Goal: Information Seeking & Learning: Learn about a topic

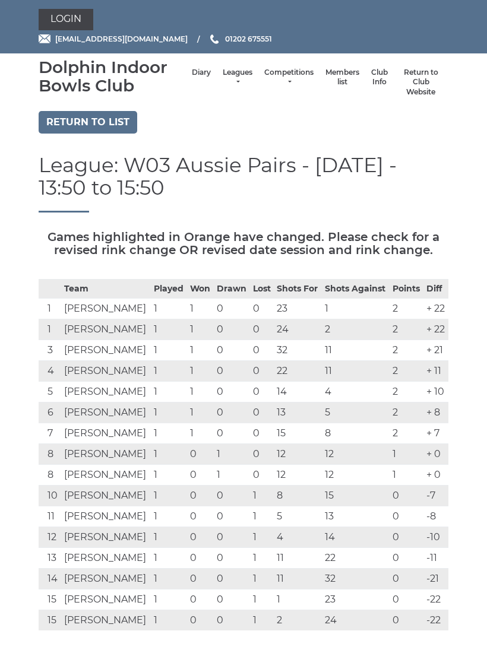
scroll to position [636, 0]
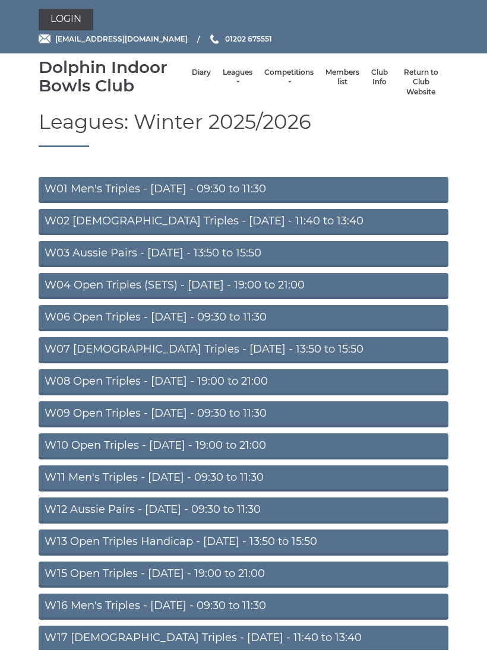
click at [226, 84] on link "Leagues" at bounding box center [238, 78] width 30 height 20
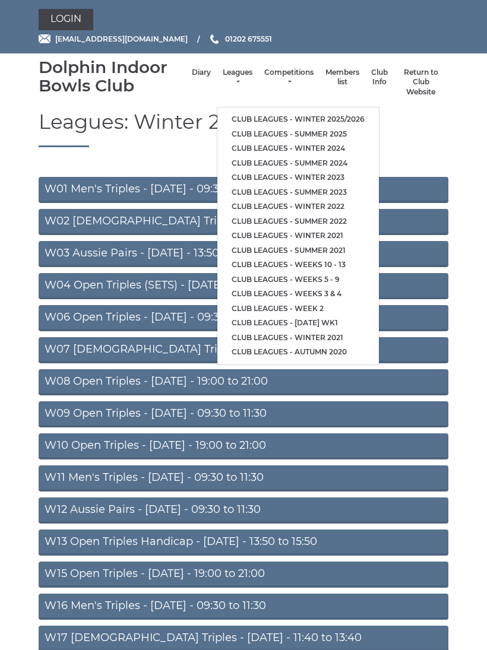
click at [280, 141] on link "Club leagues - Winter 2024" at bounding box center [297, 148] width 161 height 15
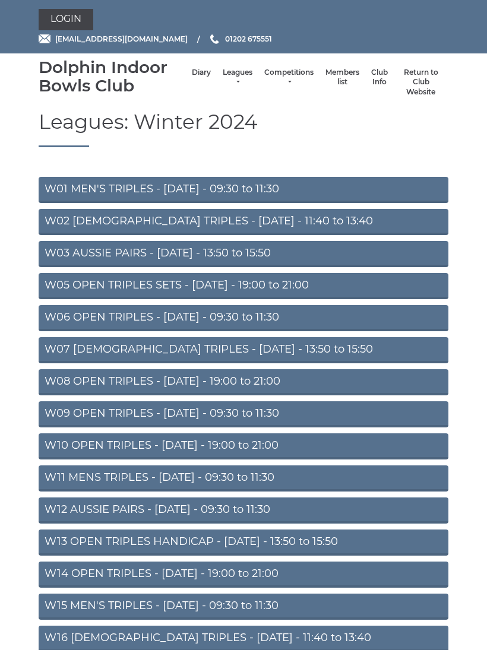
click at [284, 322] on link "W06 OPEN TRIPLES - Tuesday - 09:30 to 11:30" at bounding box center [243, 318] width 409 height 26
click at [259, 319] on link "W06 OPEN TRIPLES - Tuesday - 09:30 to 11:30" at bounding box center [243, 318] width 409 height 26
click at [228, 75] on link "Leagues" at bounding box center [238, 78] width 30 height 20
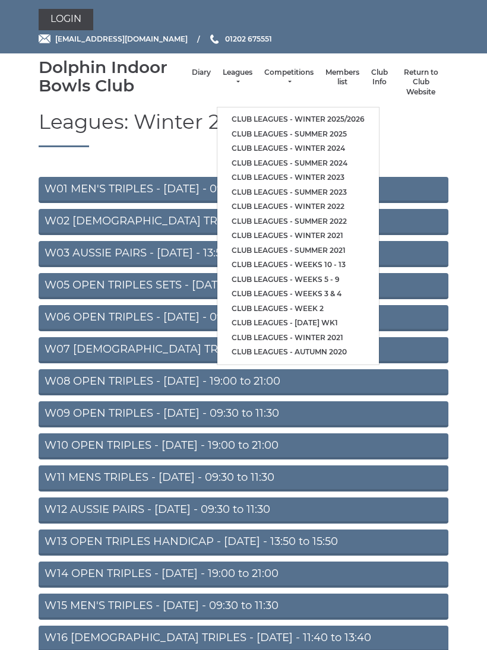
click at [334, 142] on link "Club leagues - Winter 2024" at bounding box center [297, 148] width 161 height 15
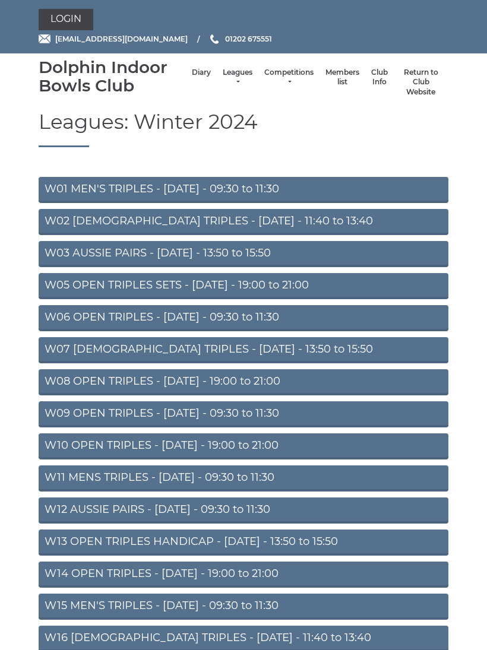
click at [266, 326] on link "W06 OPEN TRIPLES - [DATE] - 09:30 to 11:30" at bounding box center [243, 318] width 409 height 26
click at [230, 79] on link "Leagues" at bounding box center [238, 78] width 30 height 20
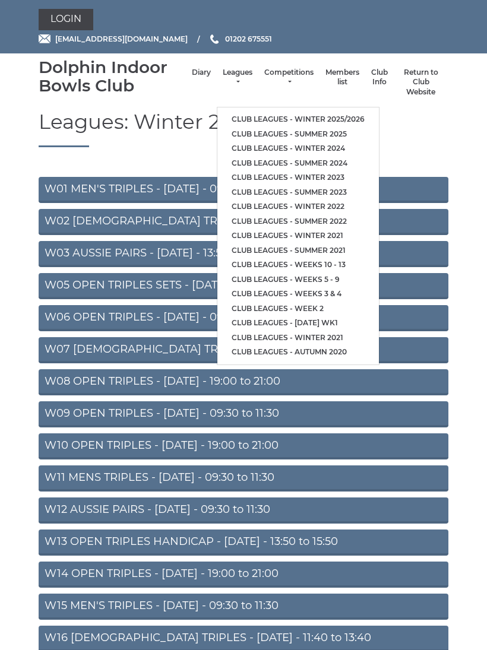
click at [331, 163] on link "Club leagues - Summer 2024" at bounding box center [297, 163] width 161 height 15
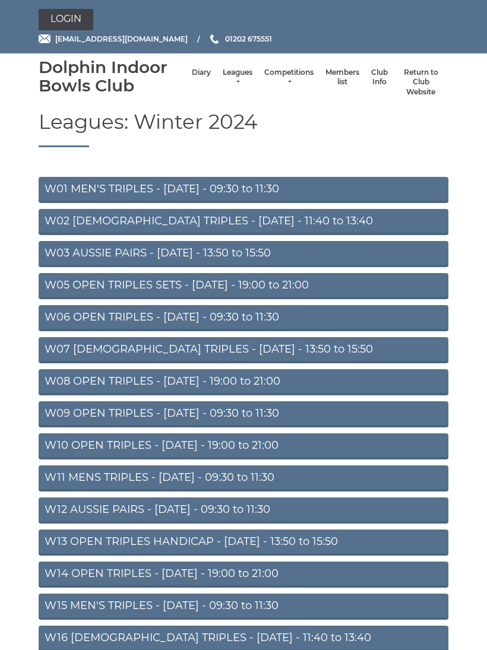
click at [229, 77] on link "Leagues" at bounding box center [238, 78] width 30 height 20
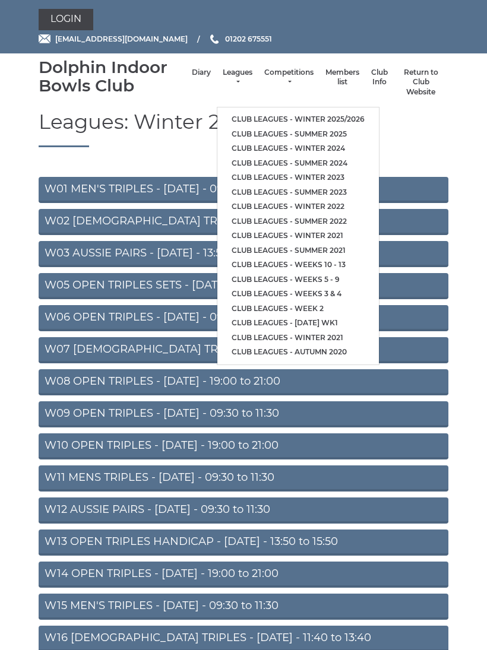
click at [332, 171] on link "Club leagues - Winter 2023" at bounding box center [297, 177] width 161 height 15
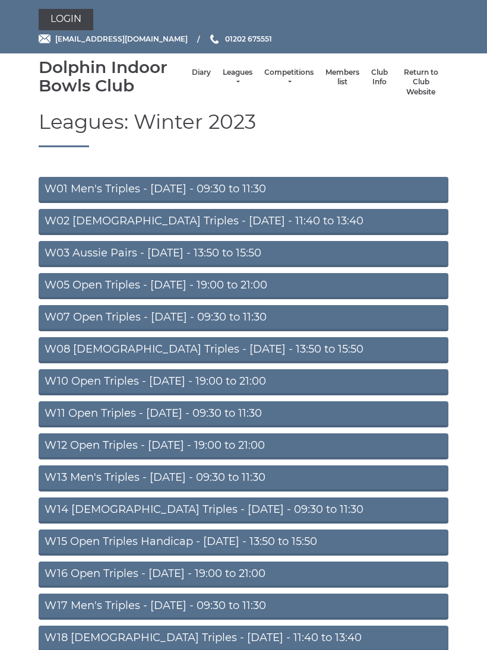
click at [271, 325] on link "W07 Open Triples - Tuesday - 09:30 to 11:30" at bounding box center [243, 318] width 409 height 26
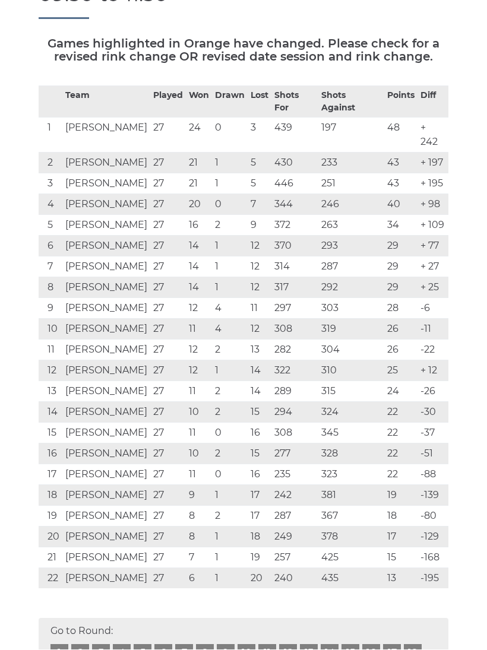
scroll to position [194, 0]
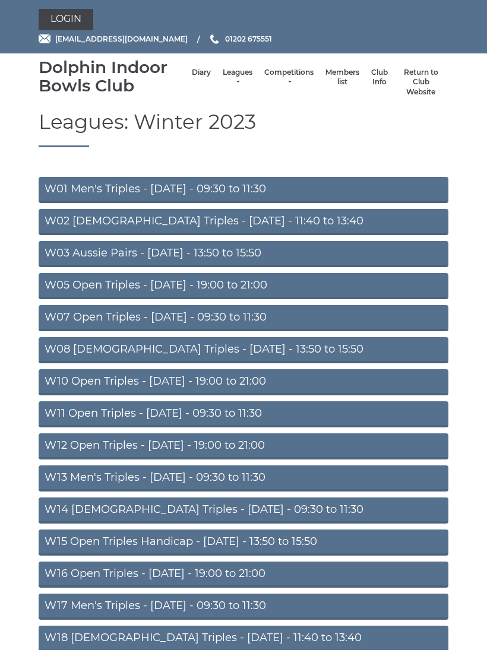
click at [231, 80] on link "Leagues" at bounding box center [238, 78] width 30 height 20
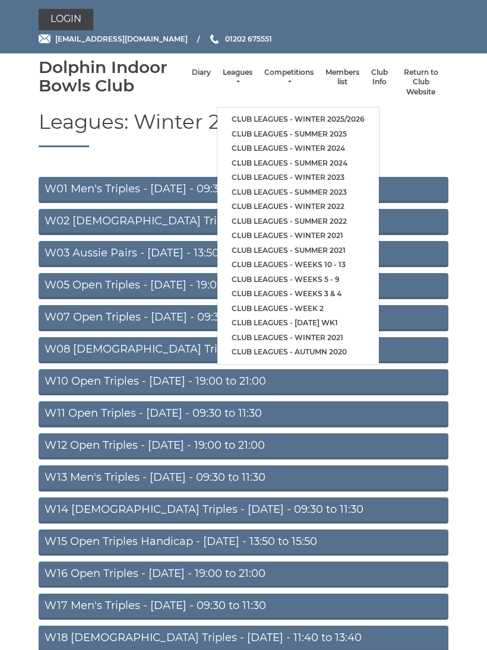
click at [328, 228] on link "Club leagues - Winter 2021" at bounding box center [297, 235] width 161 height 15
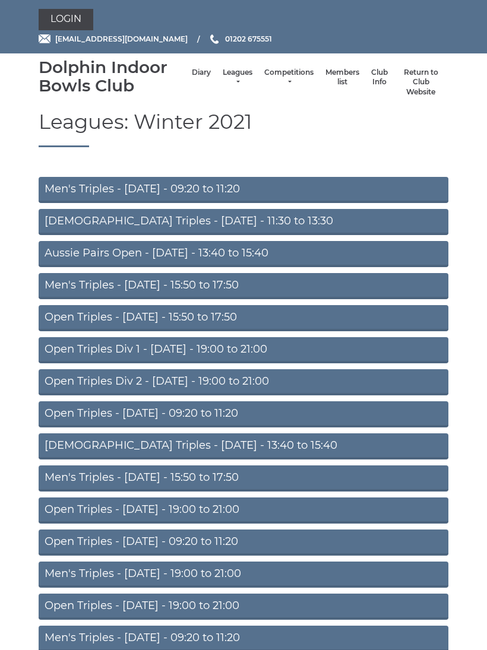
click at [224, 415] on link "Open Triples - [DATE] - 09:20 to 11:20" at bounding box center [243, 414] width 409 height 26
click at [231, 77] on link "Leagues" at bounding box center [238, 78] width 30 height 20
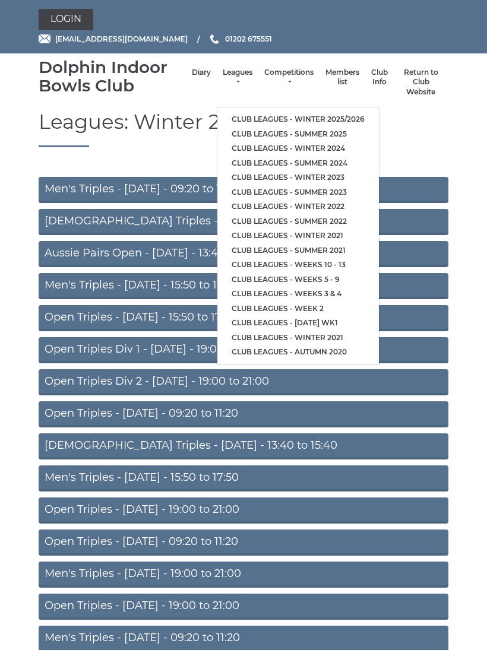
click at [331, 199] on link "Club leagues - Winter 2022" at bounding box center [297, 206] width 161 height 15
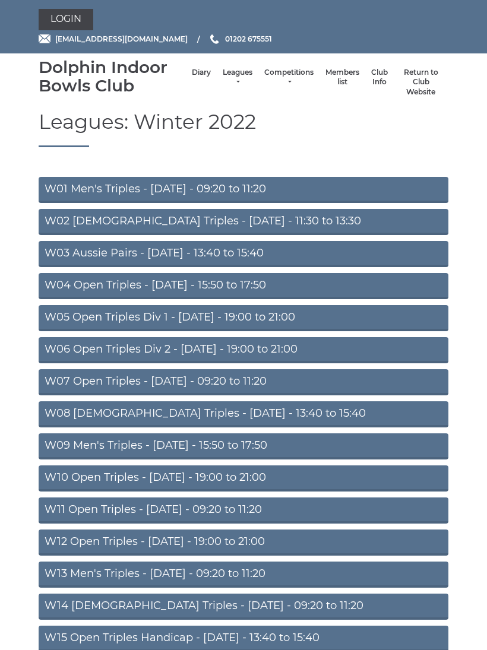
click at [268, 385] on link "W07 Open Triples - [DATE] - 09:20 to 11:20" at bounding box center [243, 382] width 409 height 26
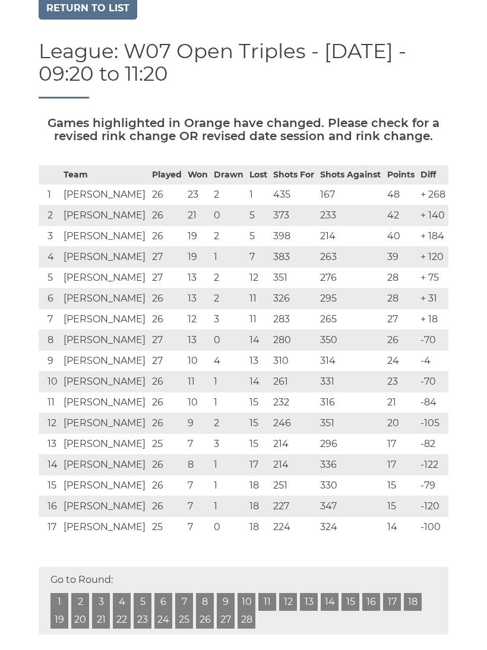
scroll to position [113, 0]
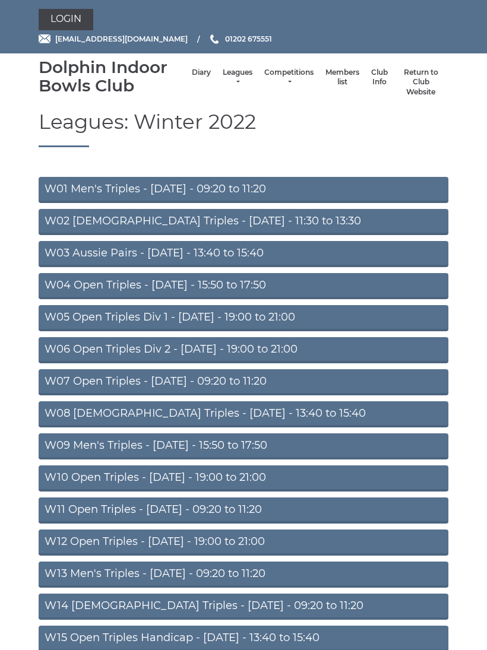
click at [229, 76] on link "Leagues" at bounding box center [238, 78] width 30 height 20
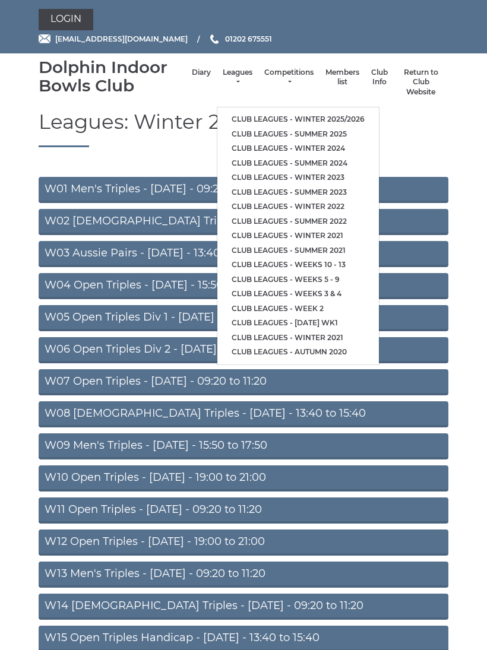
click at [329, 170] on link "Club leagues - Winter 2023" at bounding box center [297, 177] width 161 height 15
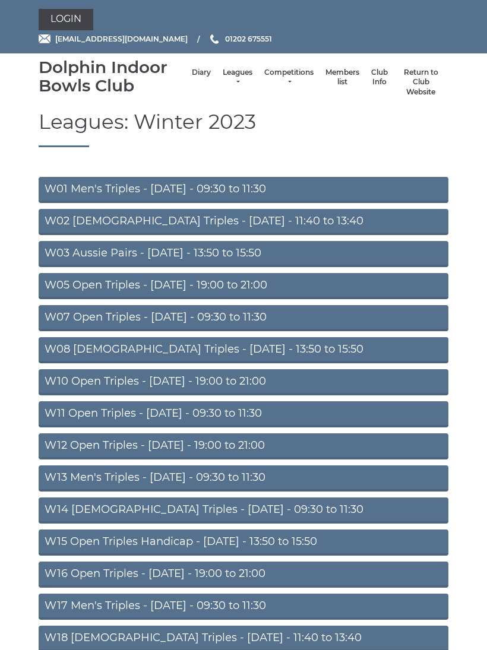
click at [279, 323] on link "W07 Open Triples - [DATE] - 09:30 to 11:30" at bounding box center [243, 318] width 409 height 26
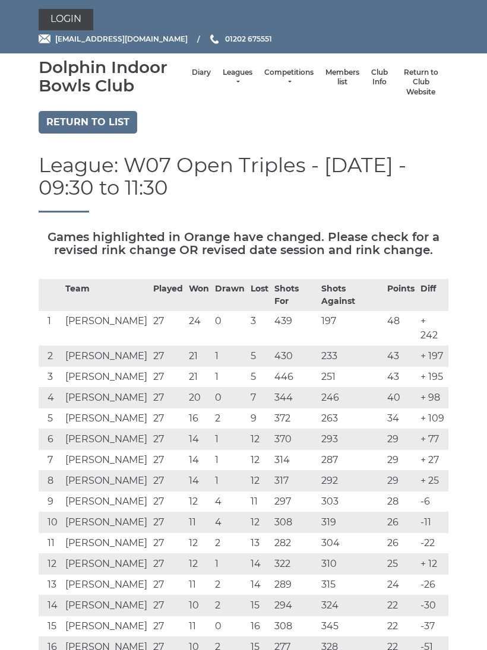
click at [112, 119] on link "Return to list" at bounding box center [88, 122] width 99 height 23
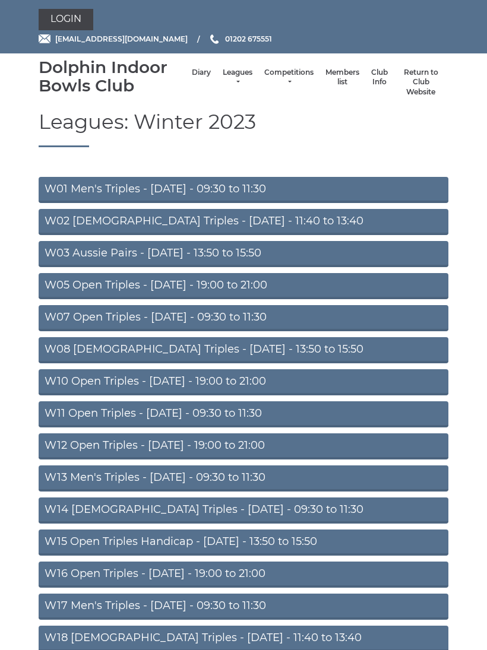
click at [273, 322] on link "W07 Open Triples - [DATE] - 09:30 to 11:30" at bounding box center [243, 318] width 409 height 26
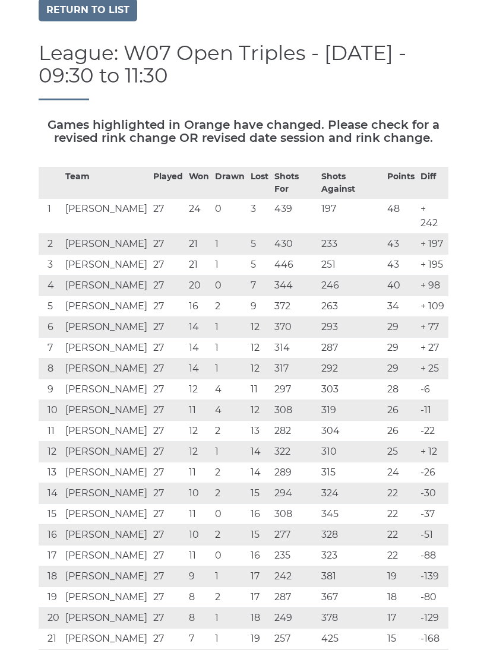
scroll to position [112, 0]
click at [52, 0] on link "Return to list" at bounding box center [88, 10] width 99 height 23
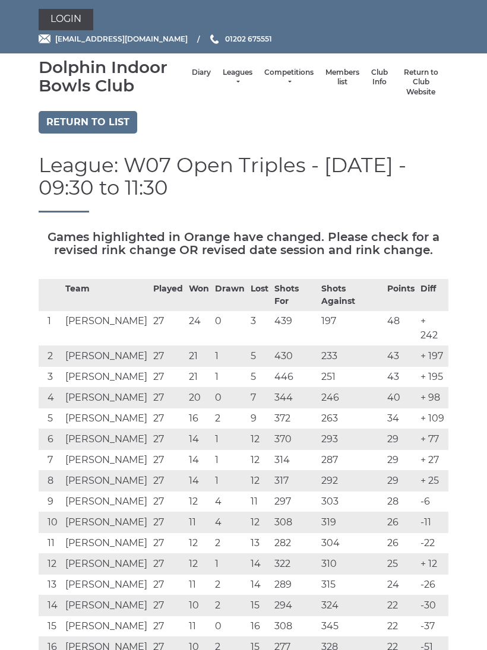
click at [107, 116] on link "Return to list" at bounding box center [88, 122] width 99 height 23
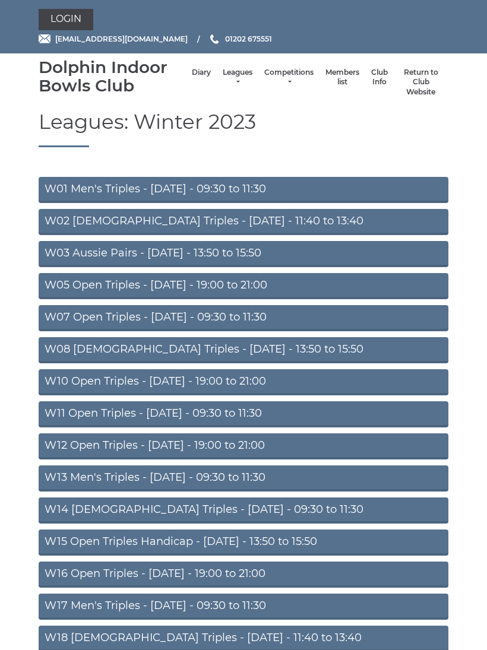
click at [265, 323] on link "W07 Open Triples - [DATE] - 09:30 to 11:30" at bounding box center [243, 318] width 409 height 26
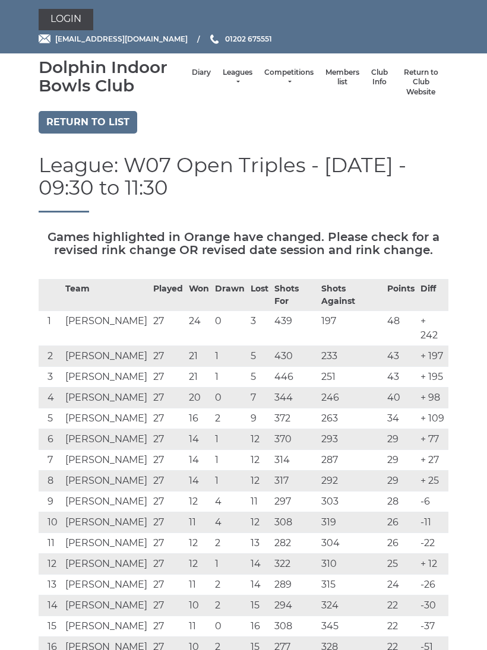
click at [101, 126] on link "Return to list" at bounding box center [88, 122] width 99 height 23
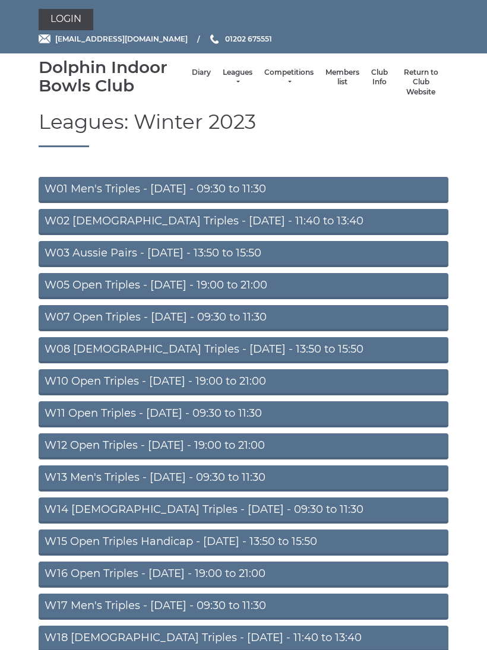
click at [231, 82] on link "Leagues" at bounding box center [238, 78] width 30 height 20
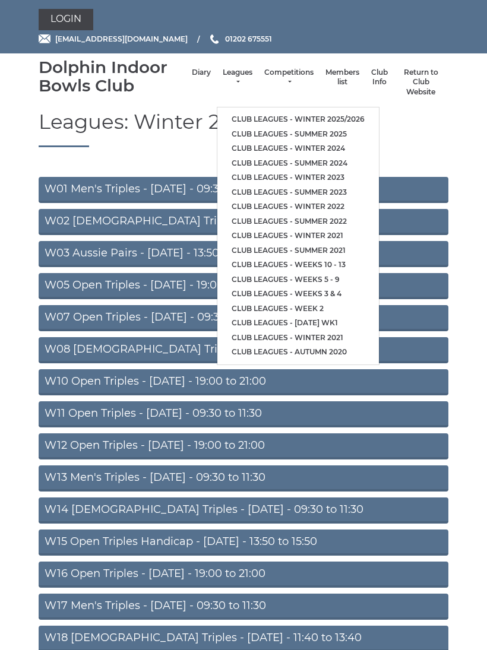
click at [294, 144] on link "Club leagues - Winter 2024" at bounding box center [297, 148] width 161 height 15
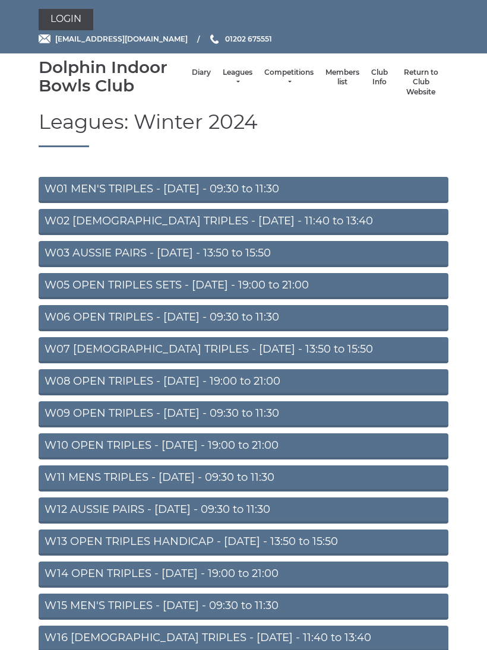
click at [290, 323] on link "W06 OPEN TRIPLES - [DATE] - 09:30 to 11:30" at bounding box center [243, 318] width 409 height 26
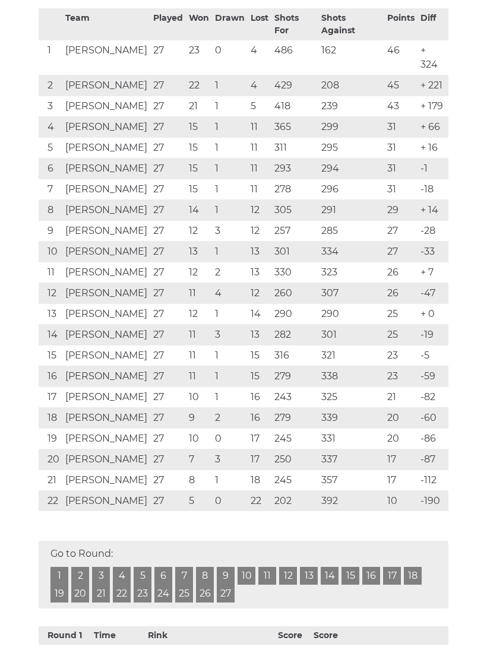
scroll to position [271, 0]
